Goal: Information Seeking & Learning: Learn about a topic

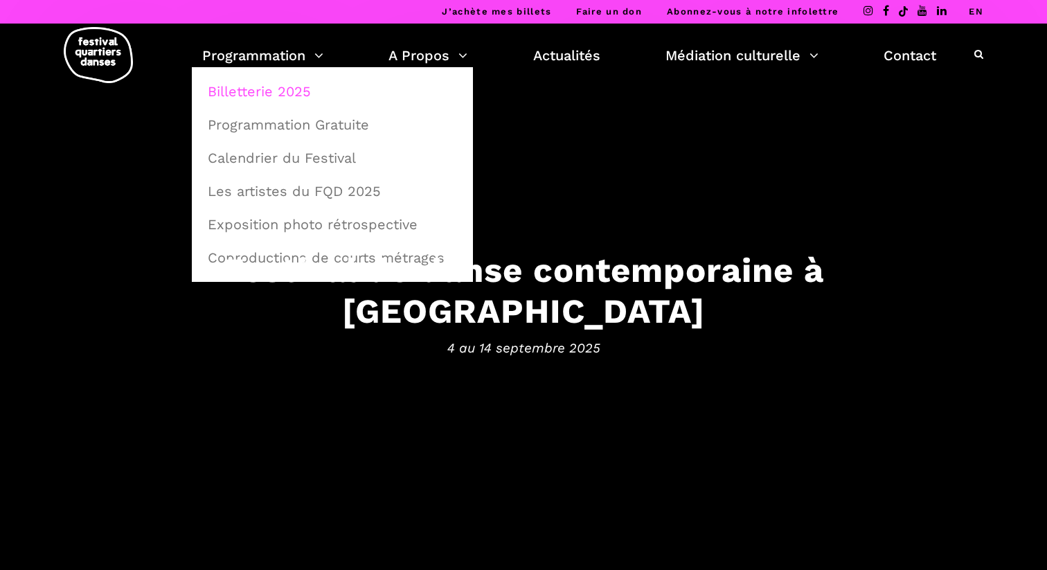
click at [269, 94] on link "Billetterie 2025" at bounding box center [333, 92] width 266 height 32
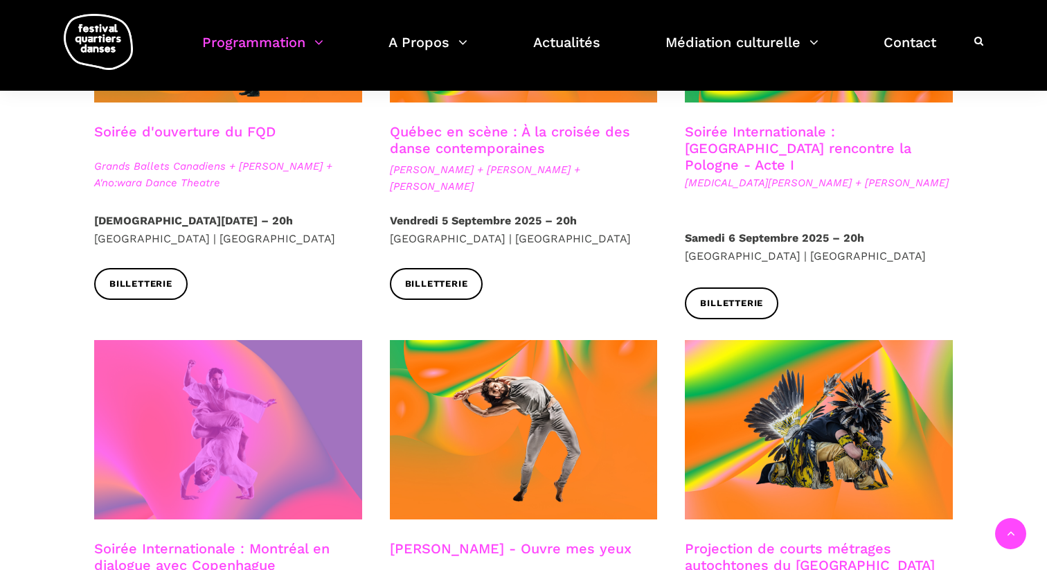
scroll to position [542, 0]
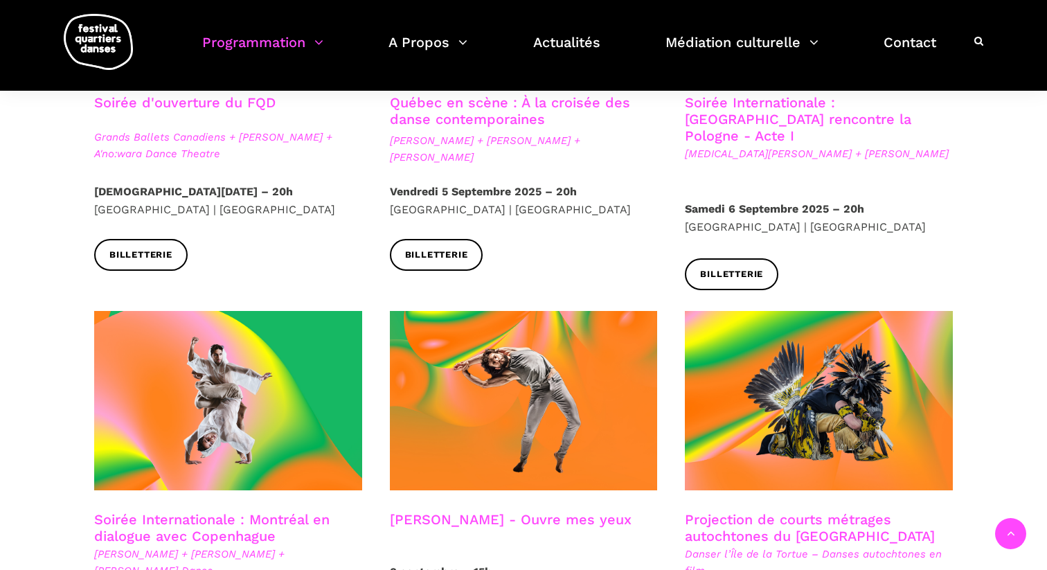
click at [214, 511] on link "Soirée Internationale : Montréal en dialogue avec Copenhague" at bounding box center [212, 527] width 236 height 33
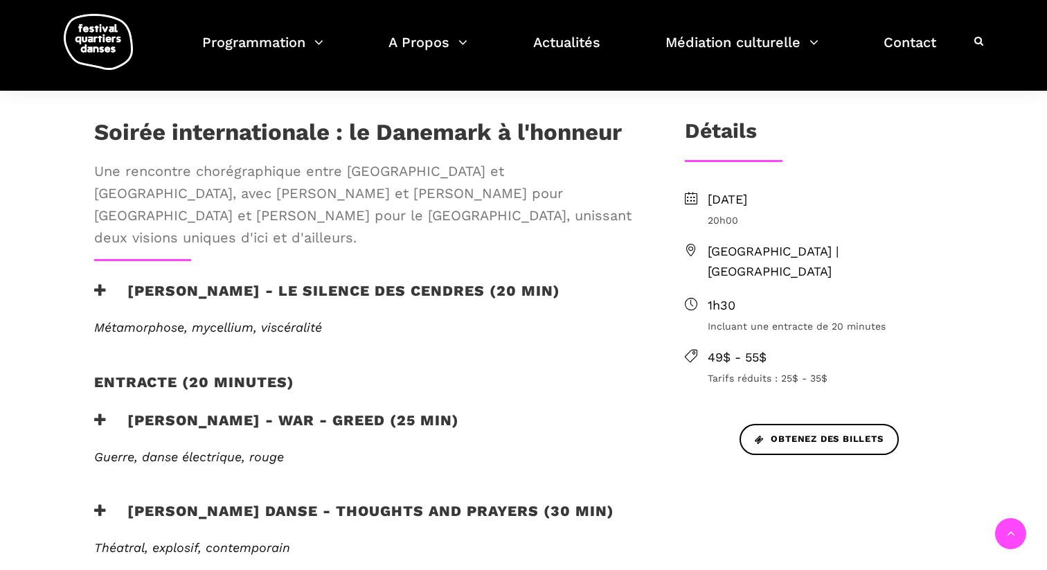
scroll to position [409, 0]
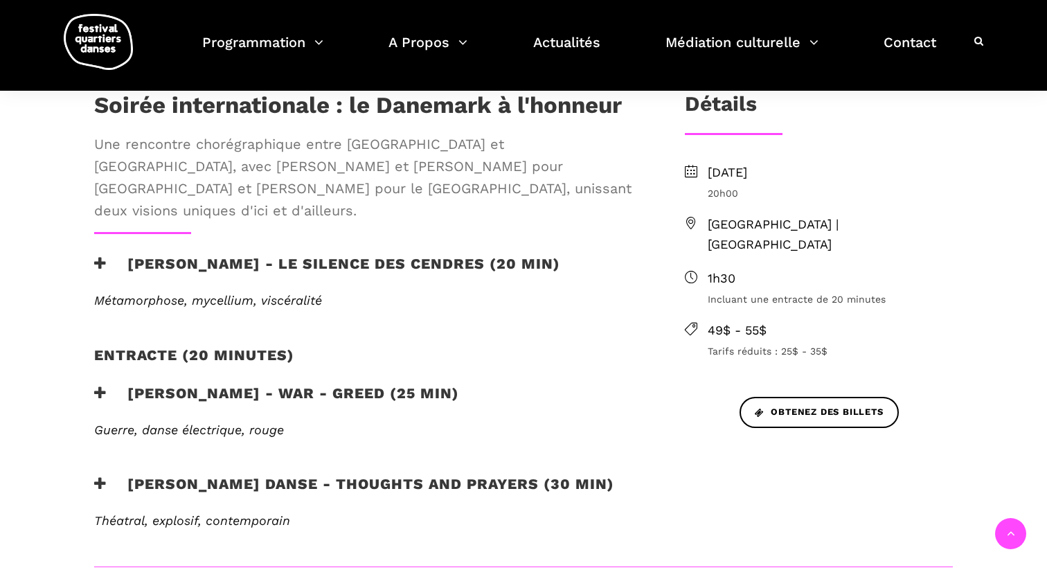
click at [247, 293] on span "Métamorphose, mycellium, viscéralité" at bounding box center [208, 300] width 228 height 15
click at [155, 255] on h3 "[PERSON_NAME] - Le silence des cendres (20 min)" at bounding box center [327, 272] width 466 height 35
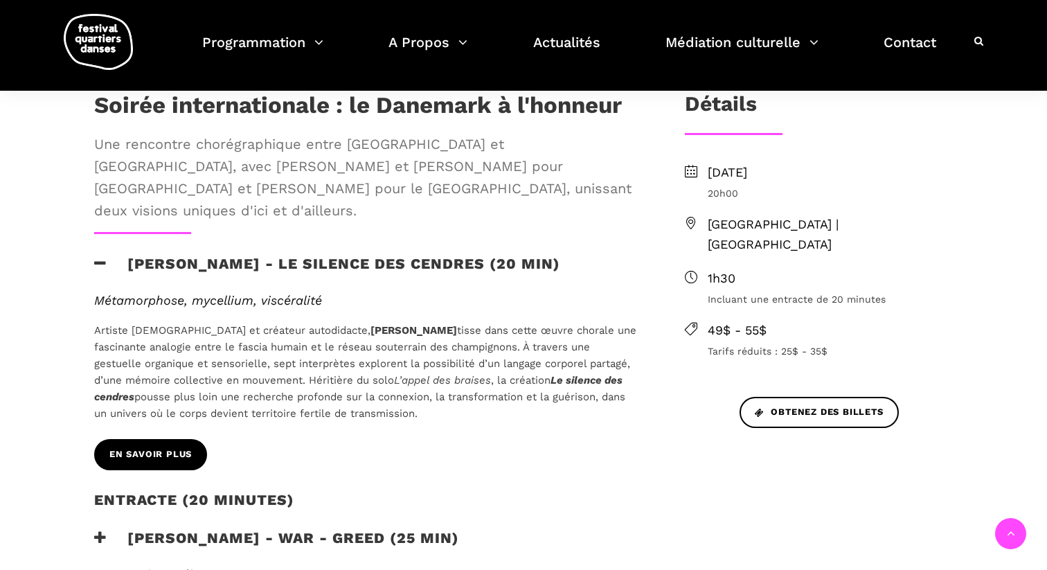
click at [183, 448] on span "En savoir plus" at bounding box center [150, 455] width 82 height 15
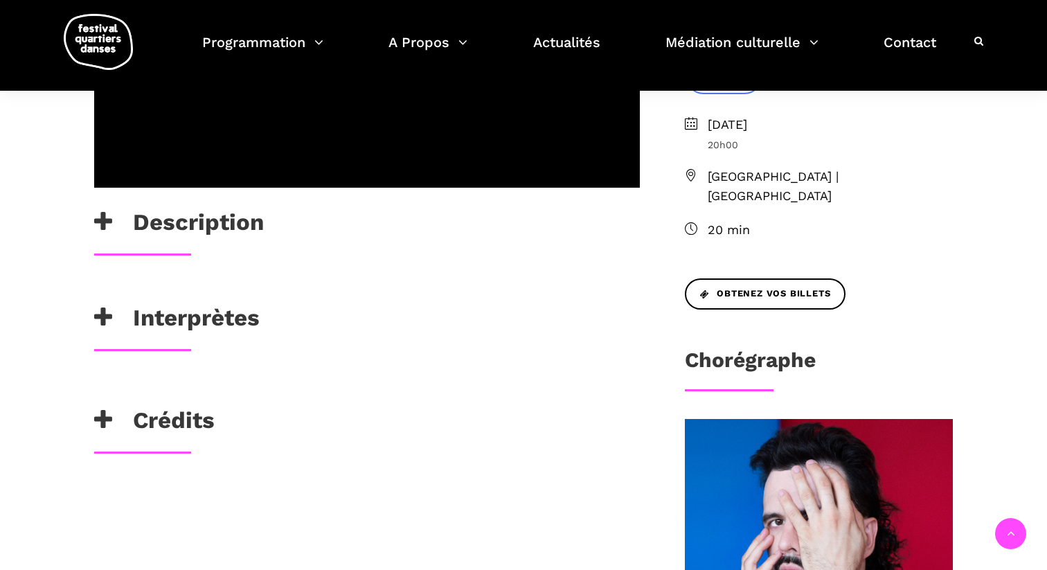
scroll to position [428, 0]
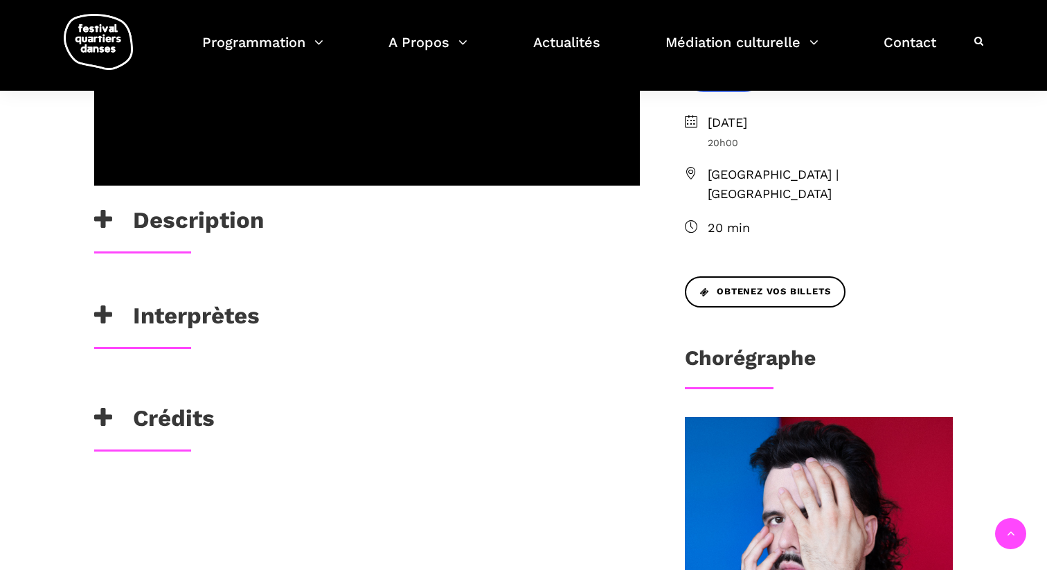
click at [227, 337] on h3 "Interprètes" at bounding box center [177, 319] width 166 height 35
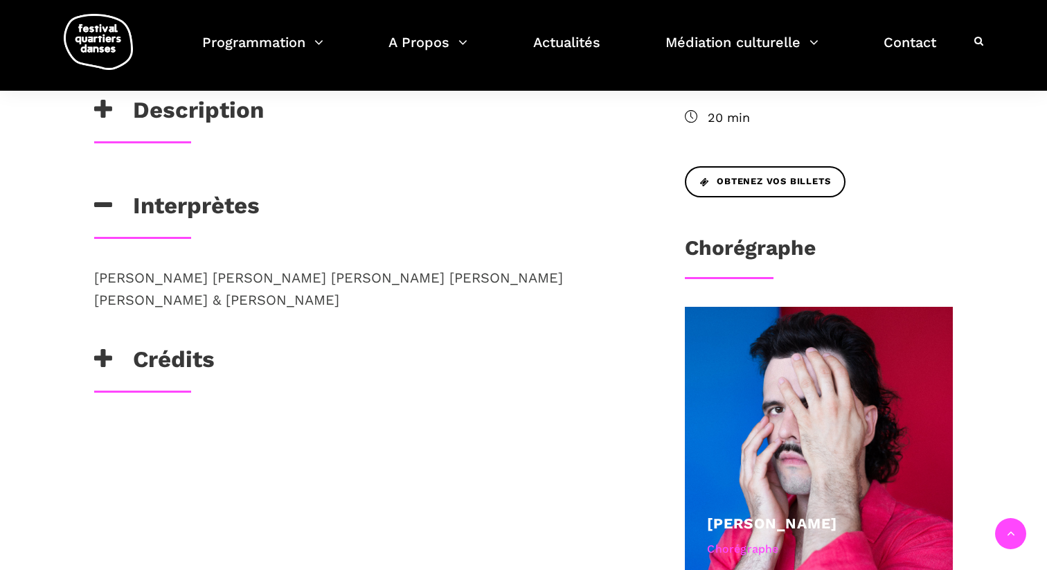
click at [193, 380] on h3 "Crédits" at bounding box center [154, 363] width 121 height 35
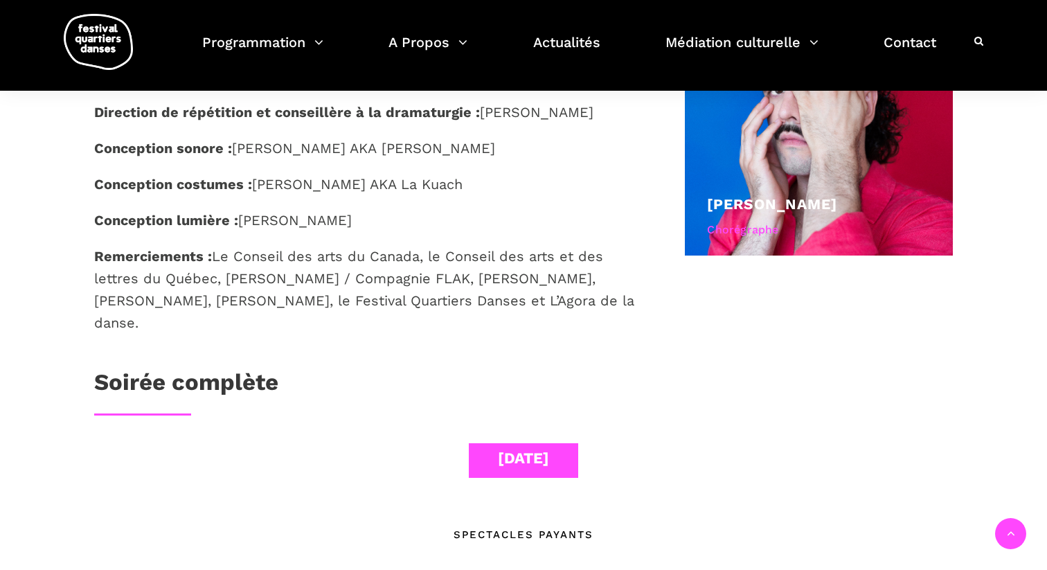
scroll to position [878, 0]
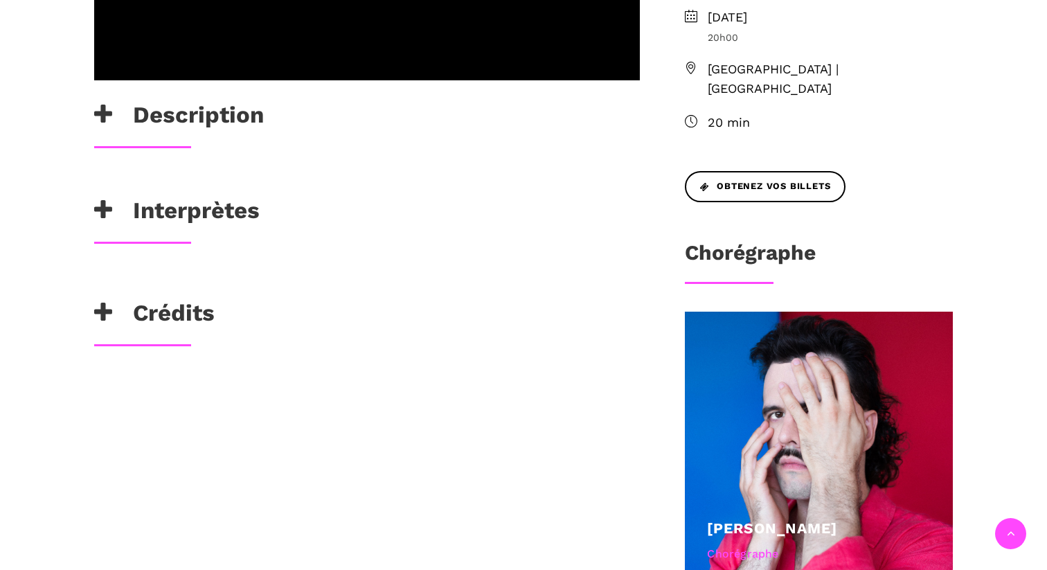
scroll to position [544, 0]
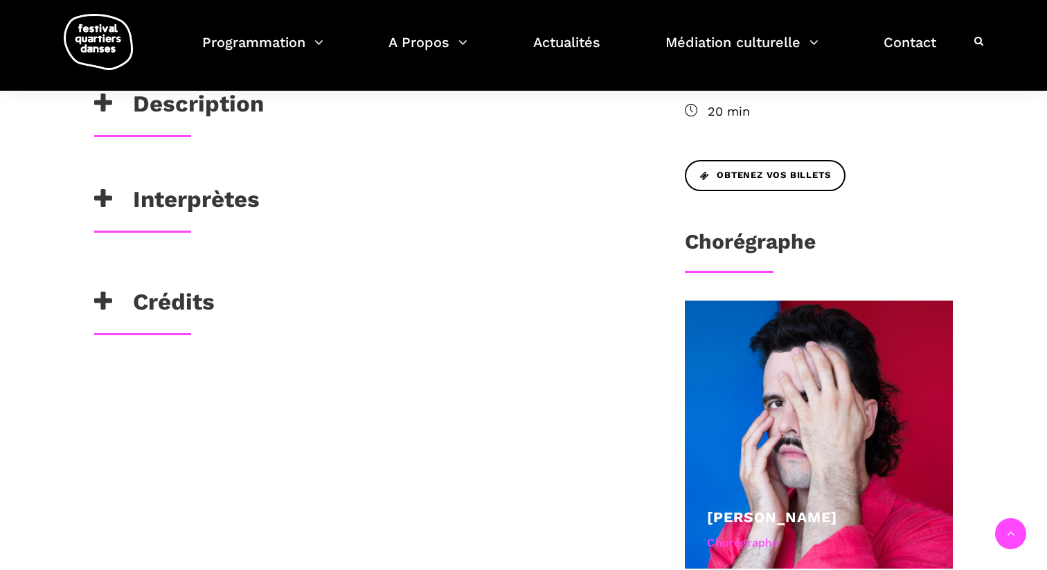
click at [146, 125] on h3 "Description" at bounding box center [179, 107] width 170 height 35
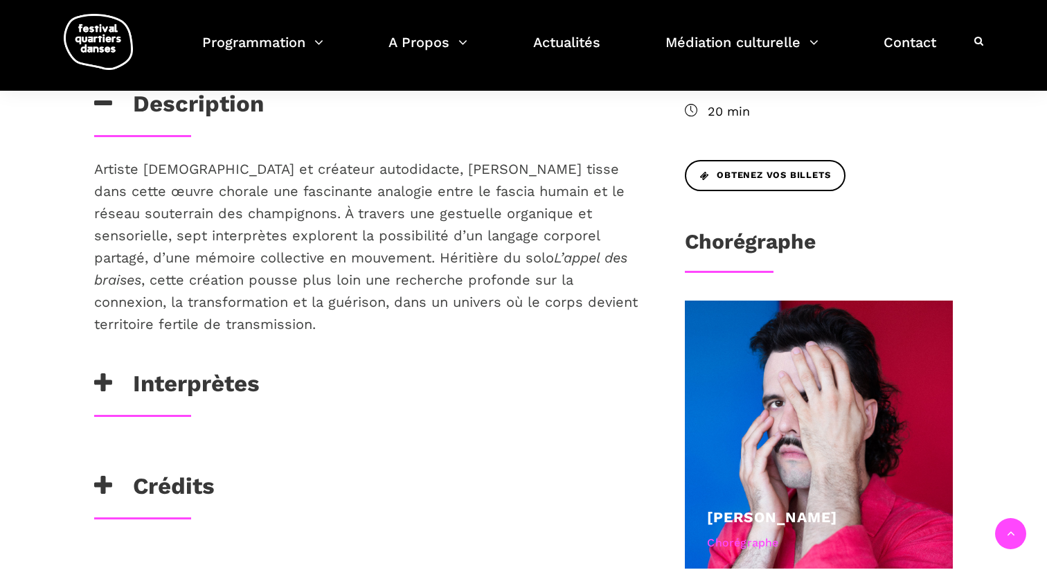
click at [192, 370] on div "Artiste queer et créateur autodidacte, Charles-Alexis Desgagnés tisse dans cett…" at bounding box center [367, 264] width 574 height 212
click at [187, 405] on h3 "Interprètes" at bounding box center [177, 387] width 166 height 35
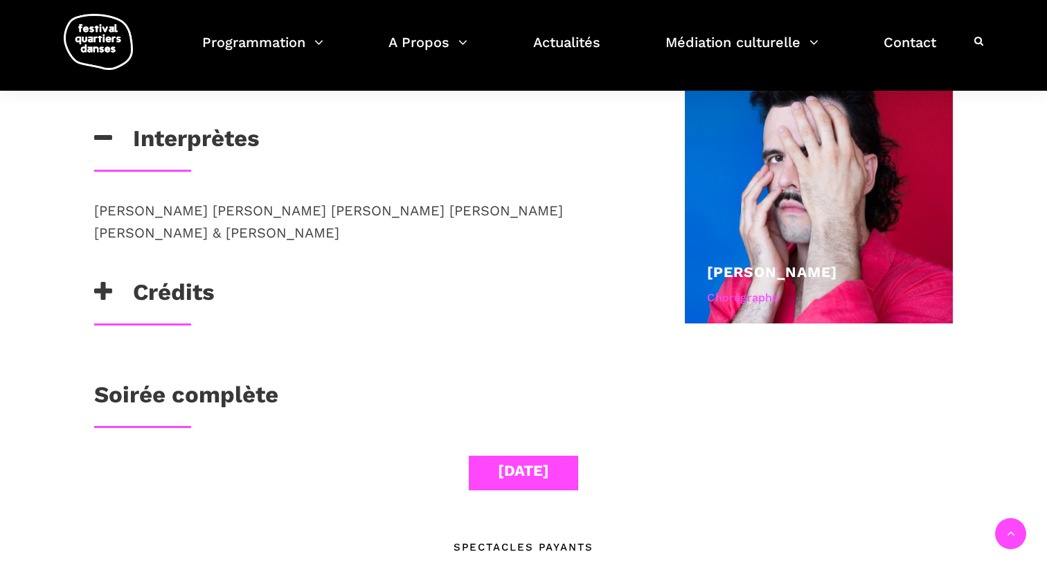
scroll to position [792, 0]
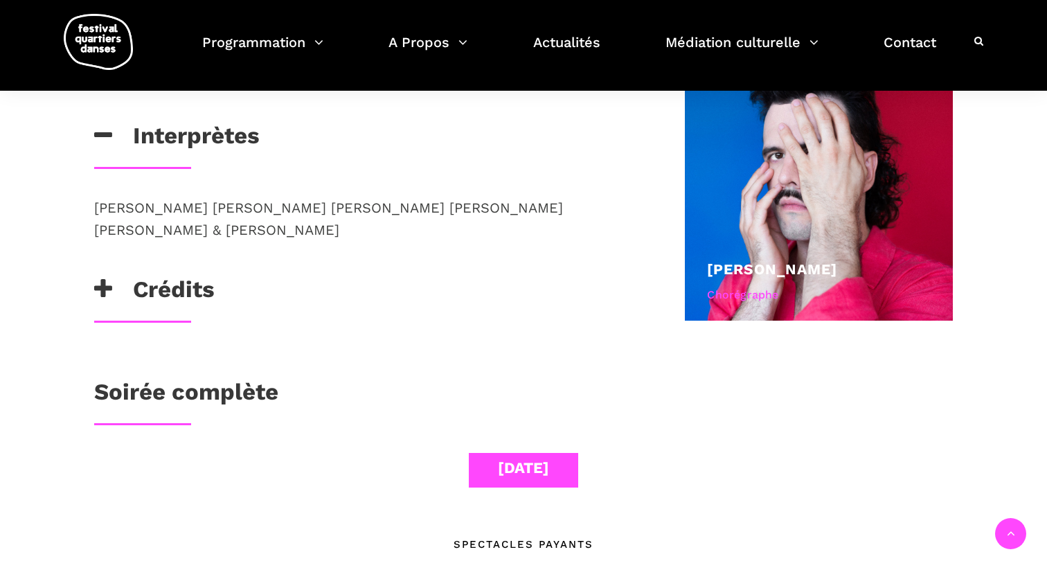
click at [197, 310] on h3 "Crédits" at bounding box center [154, 293] width 121 height 35
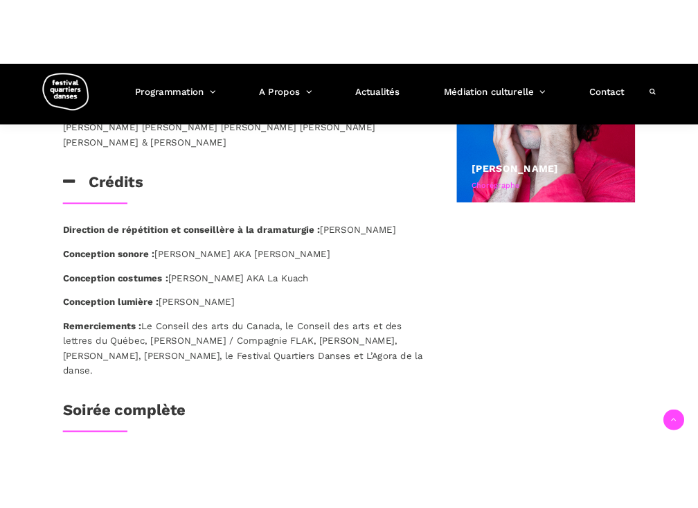
scroll to position [906, 0]
